Goal: Transaction & Acquisition: Purchase product/service

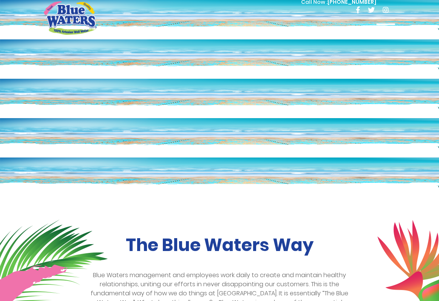
click at [387, 27] on div at bounding box center [386, 30] width 19 height 15
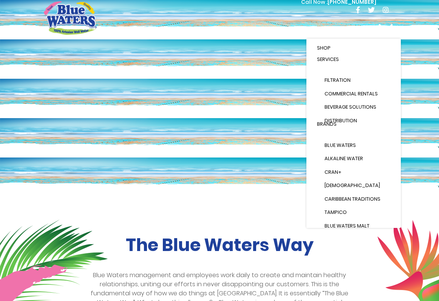
click at [330, 47] on span "Shop" at bounding box center [324, 47] width 14 height 7
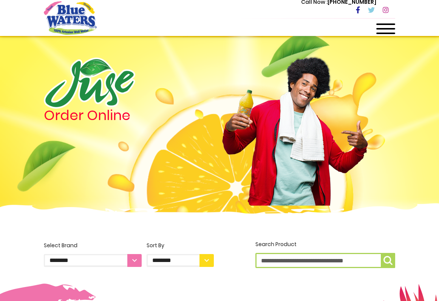
click at [390, 28] on span at bounding box center [386, 29] width 19 height 2
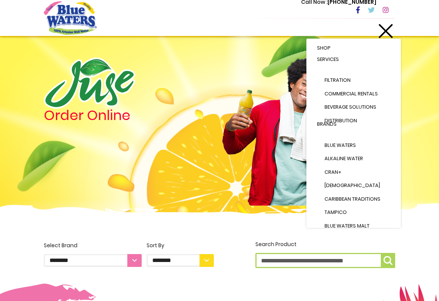
click at [348, 50] on link "Shop" at bounding box center [354, 47] width 88 height 11
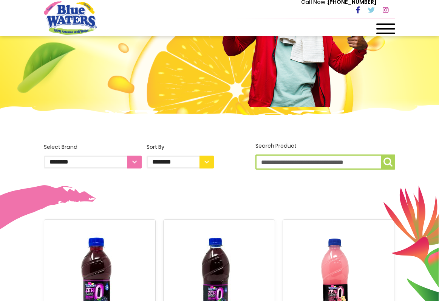
scroll to position [98, 0]
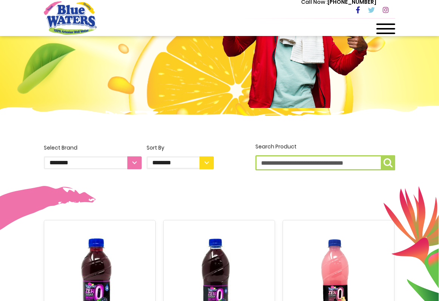
select select "**********"
